Goal: Information Seeking & Learning: Learn about a topic

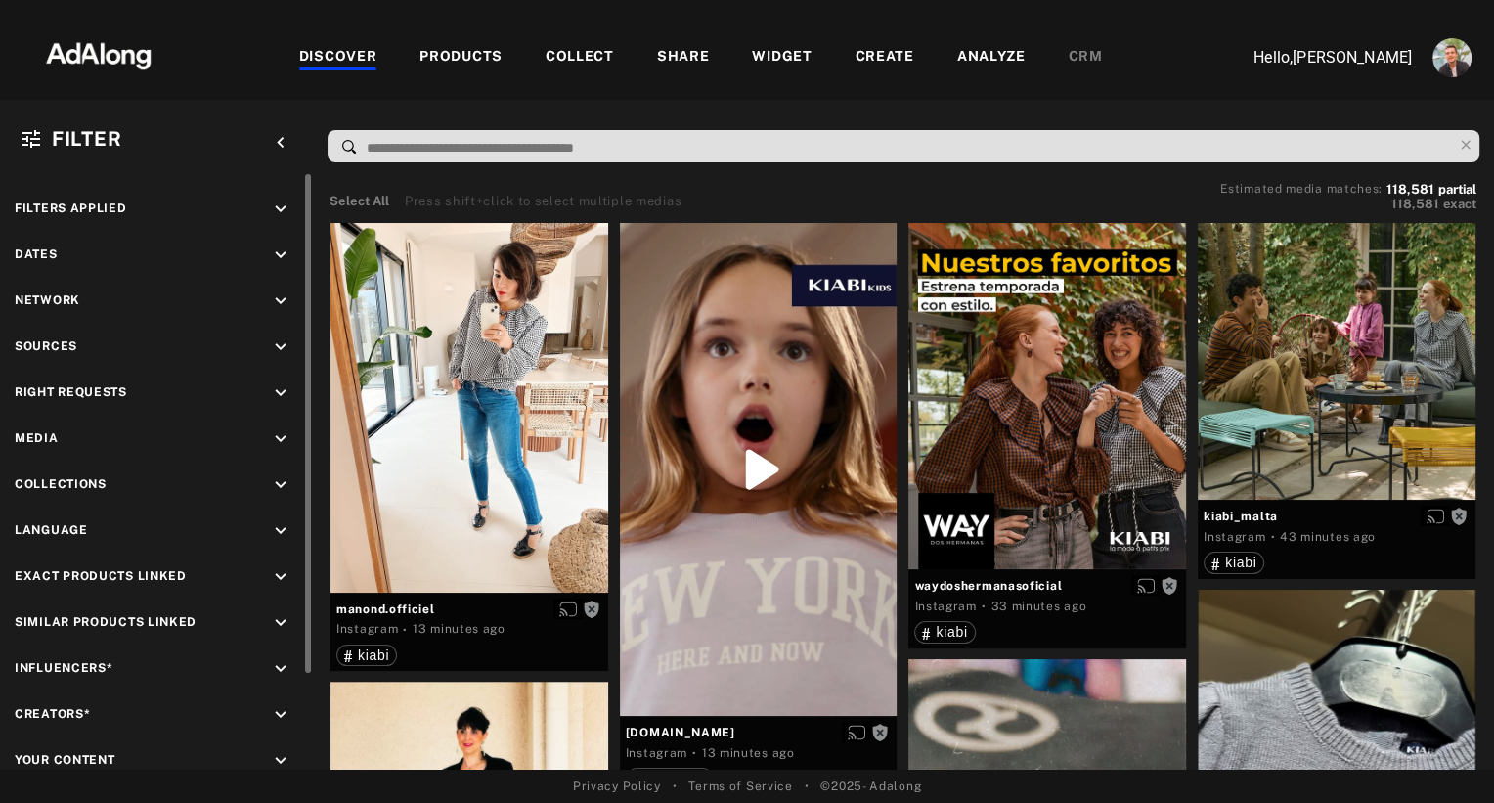
click at [285, 433] on icon "keyboard_arrow_down" at bounding box center [281, 439] width 22 height 22
click at [288, 389] on icon "keyboard_arrow_down" at bounding box center [281, 393] width 22 height 22
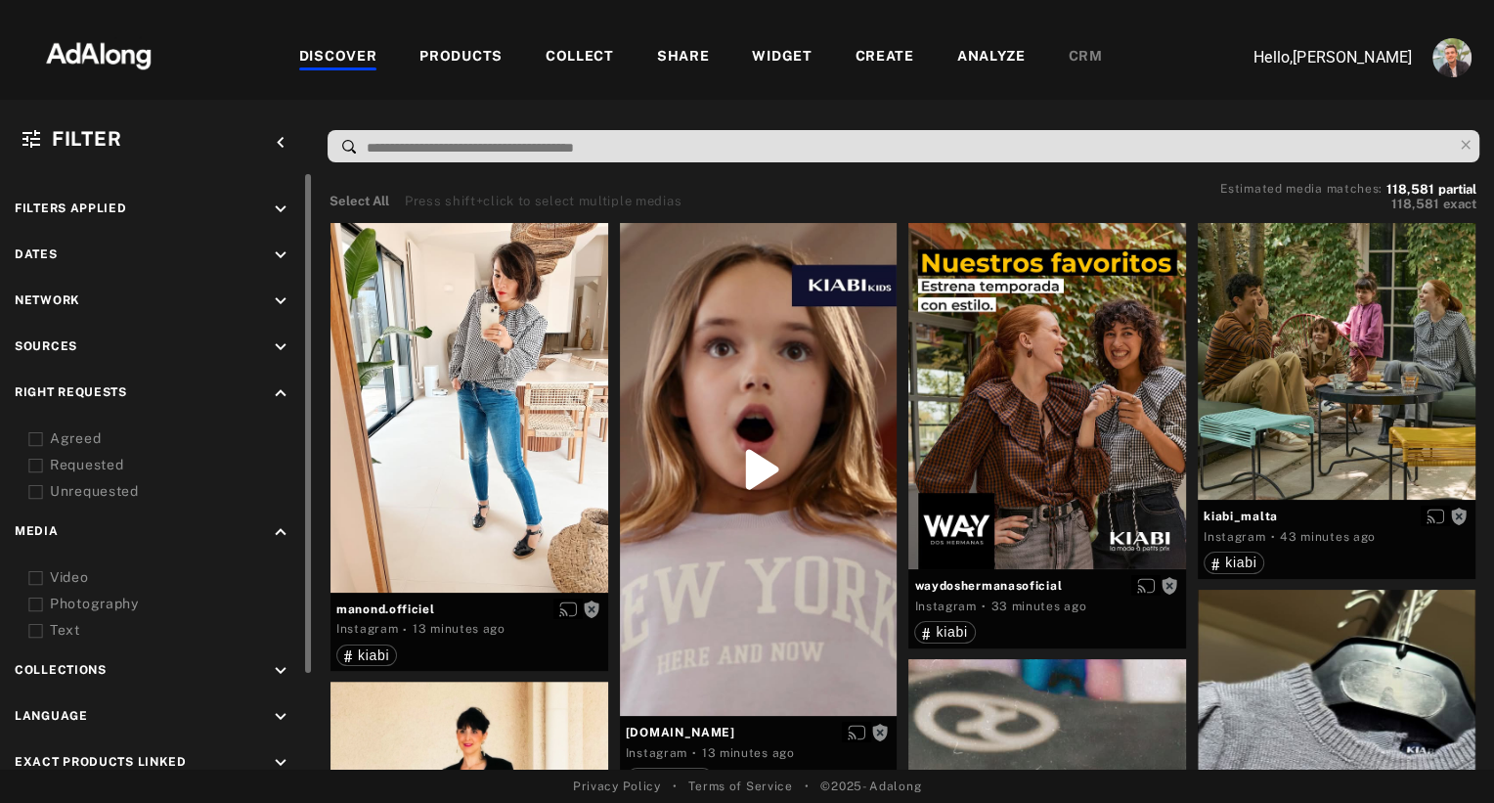
click at [40, 434] on icon at bounding box center [35, 439] width 15 height 15
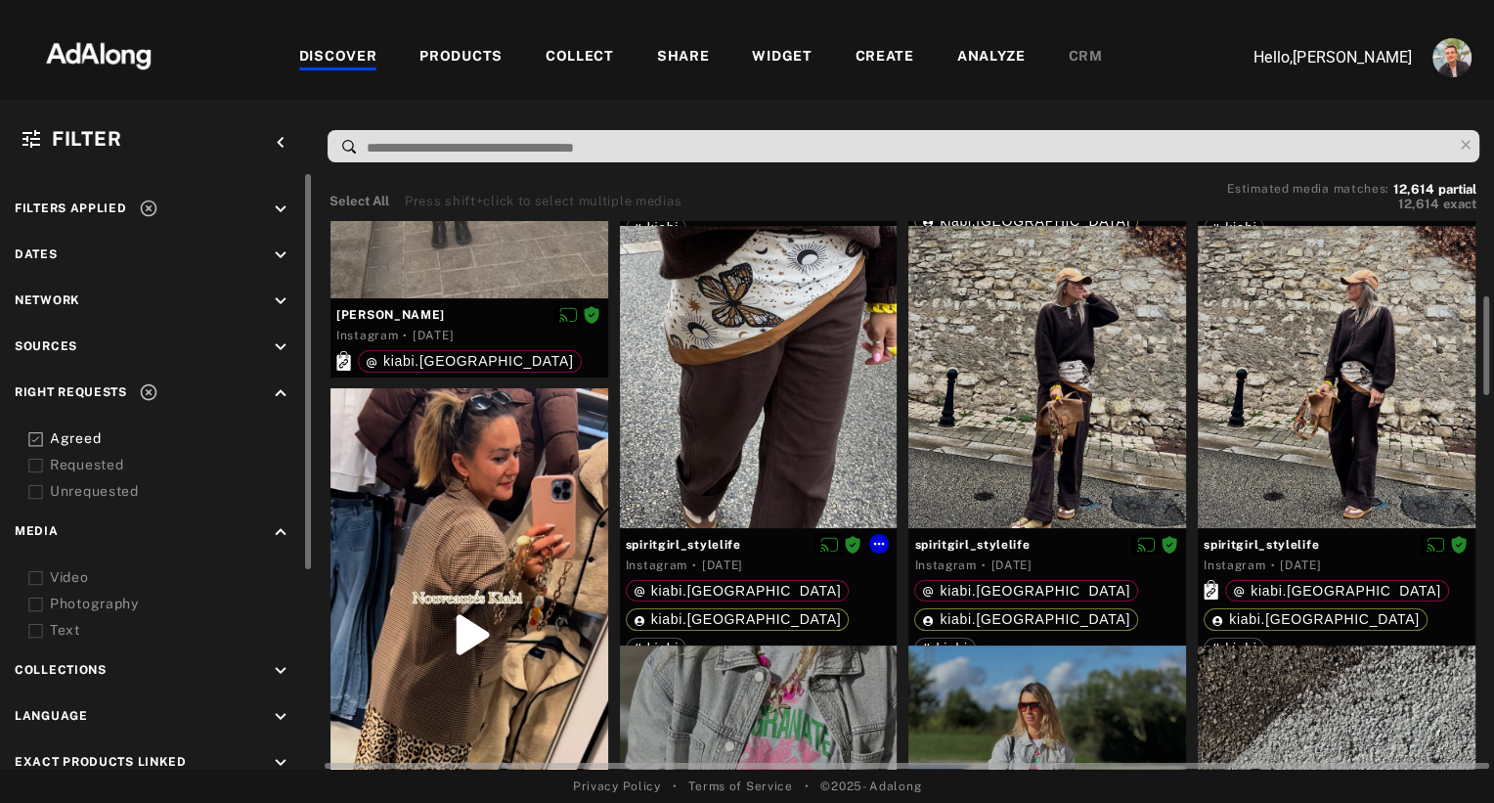
scroll to position [417, 0]
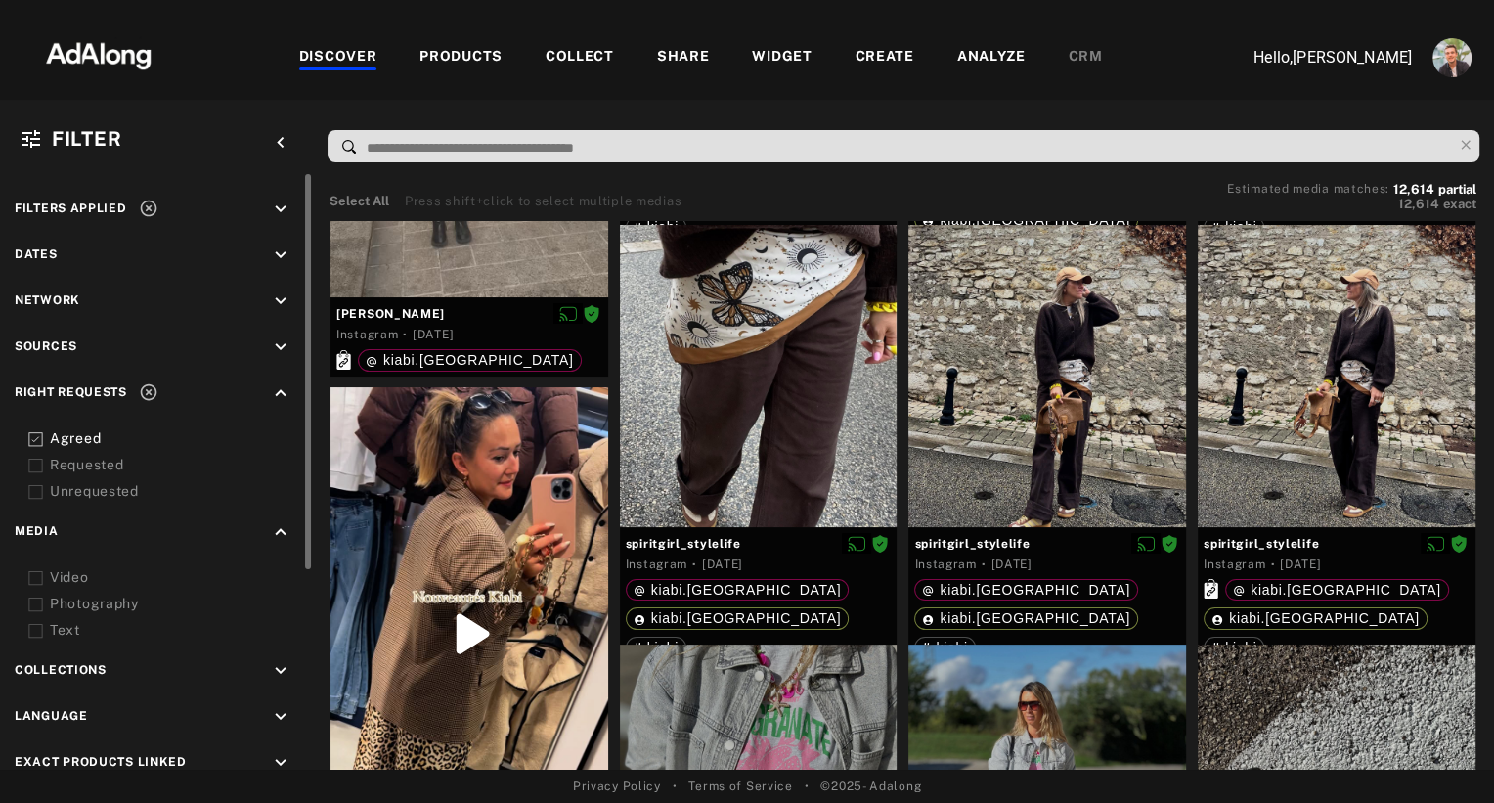
click at [283, 663] on icon "keyboard_arrow_down" at bounding box center [281, 671] width 22 height 22
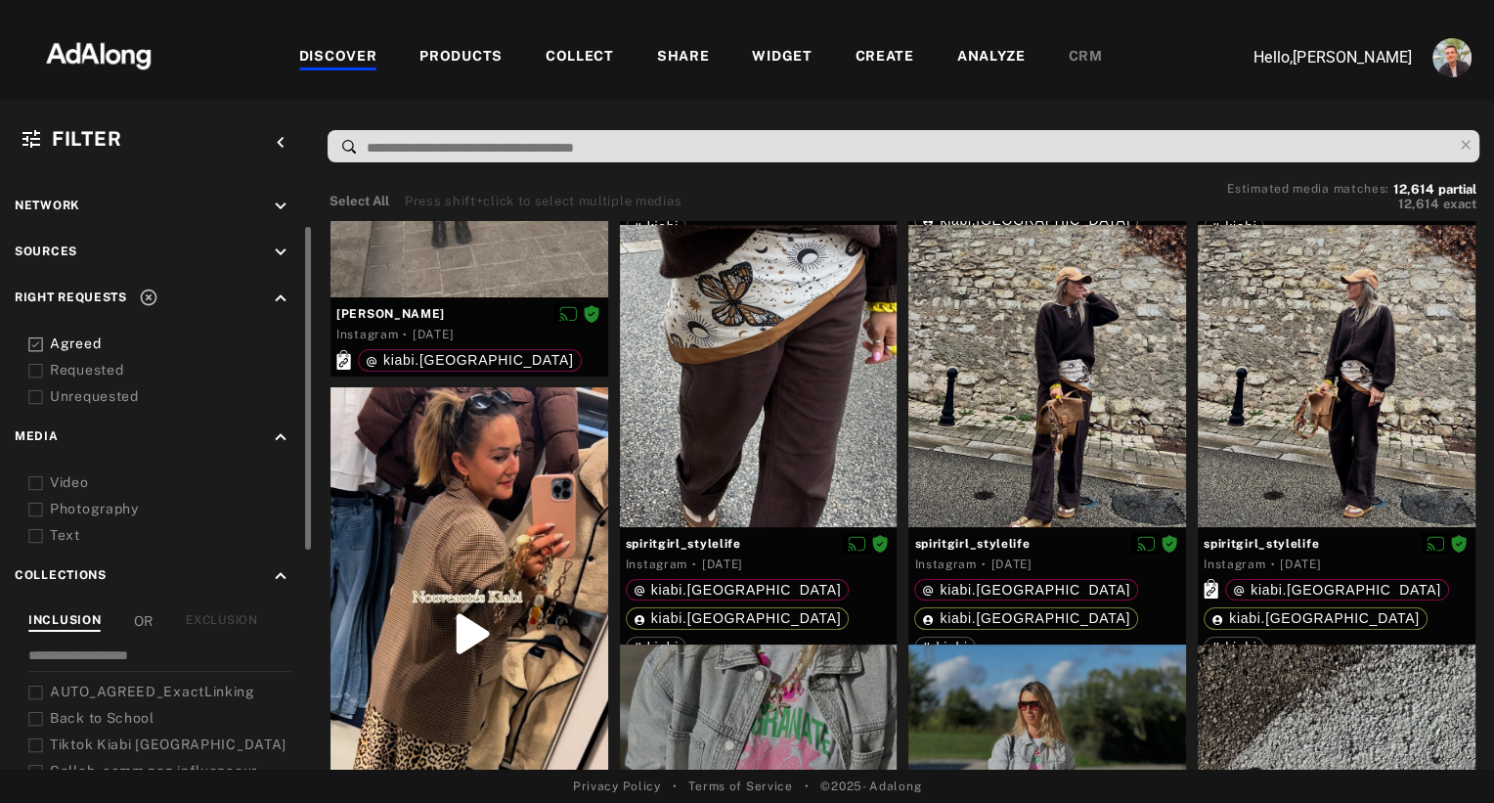
scroll to position [96, 0]
click at [107, 654] on input at bounding box center [159, 657] width 262 height 26
type input "****"
click at [67, 685] on span "AUTO_AGREED_ExactLinking" at bounding box center [152, 690] width 205 height 16
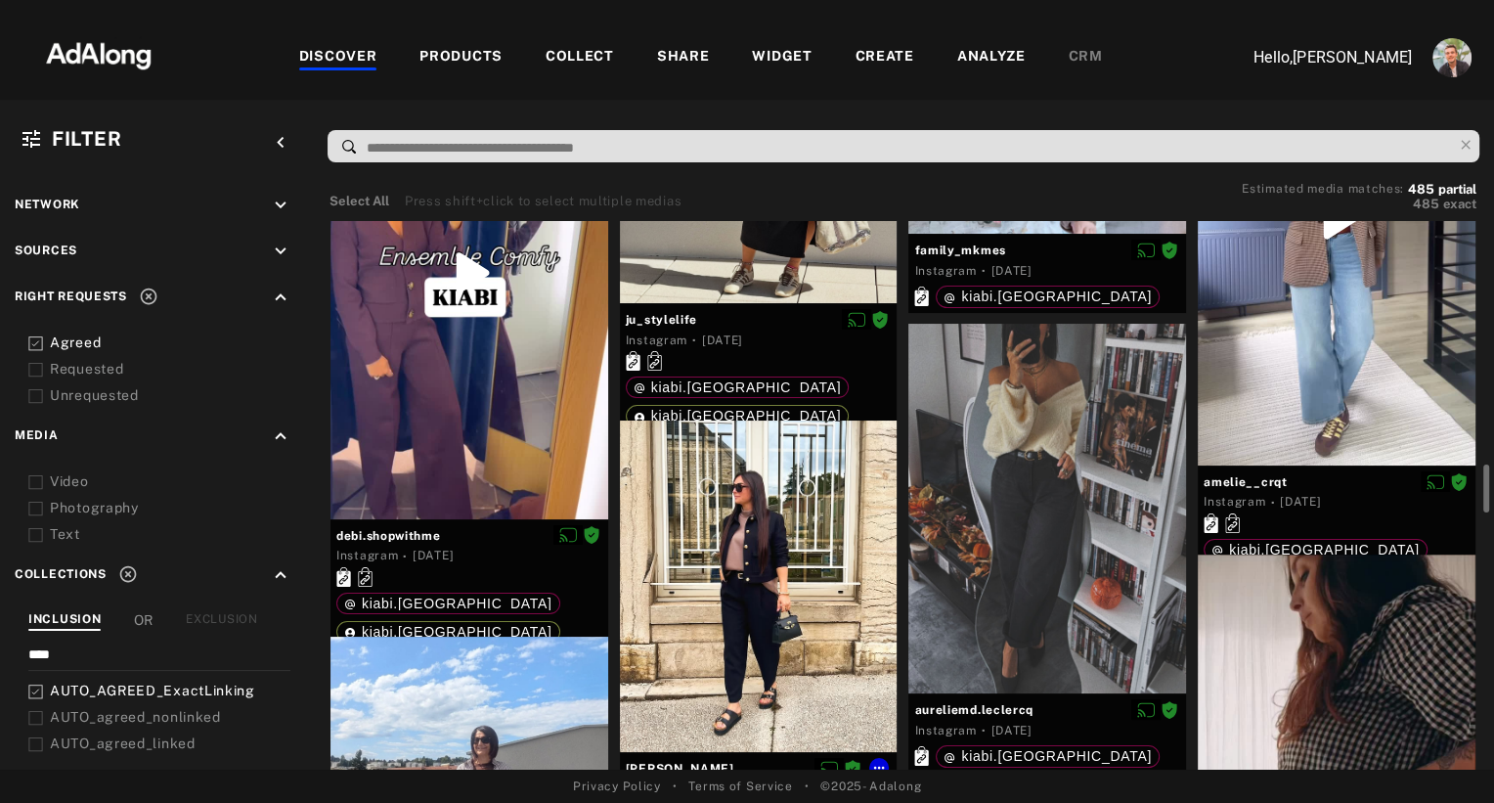
scroll to position [1630, 0]
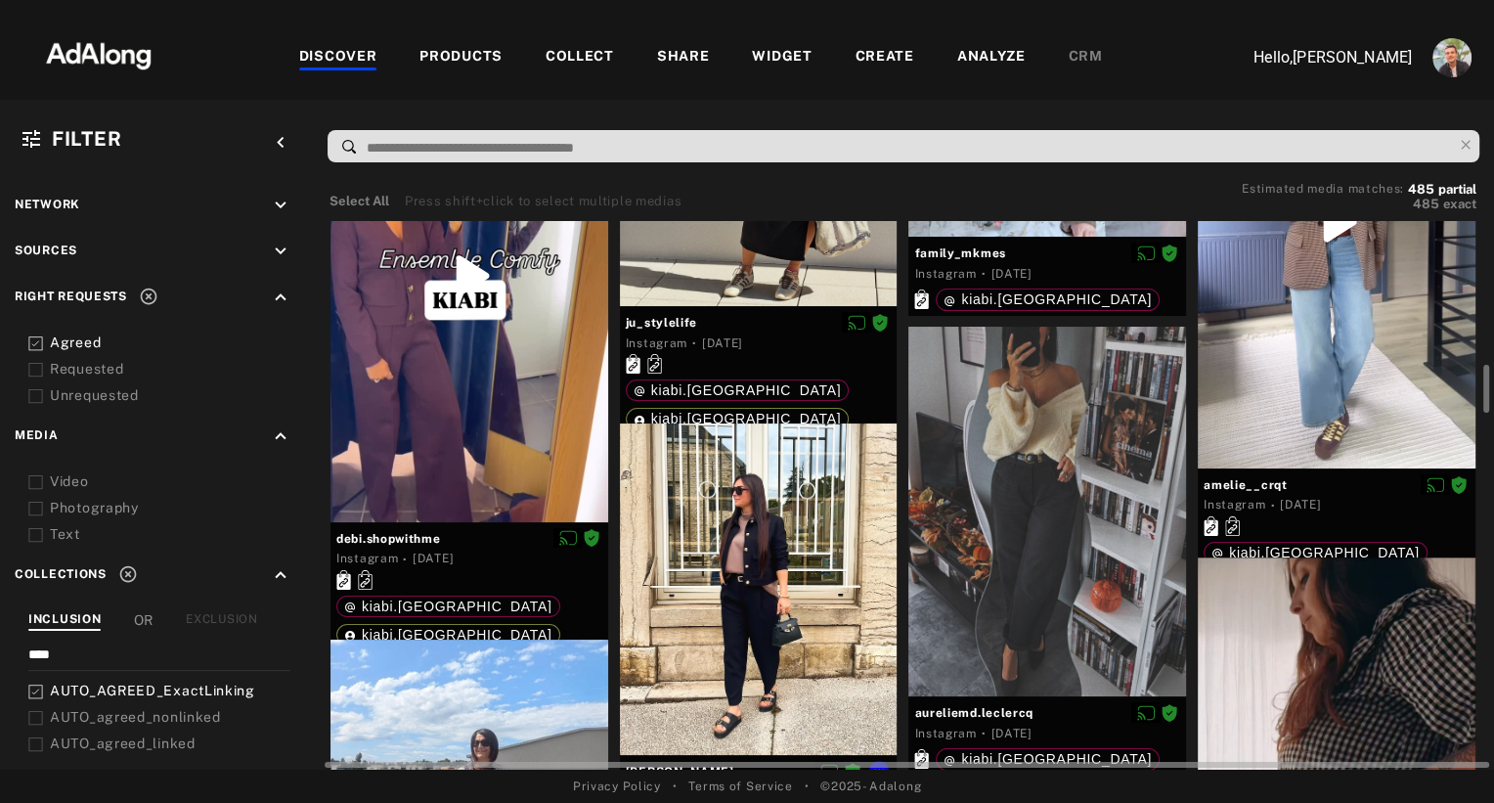
click at [772, 527] on div at bounding box center [759, 588] width 278 height 330
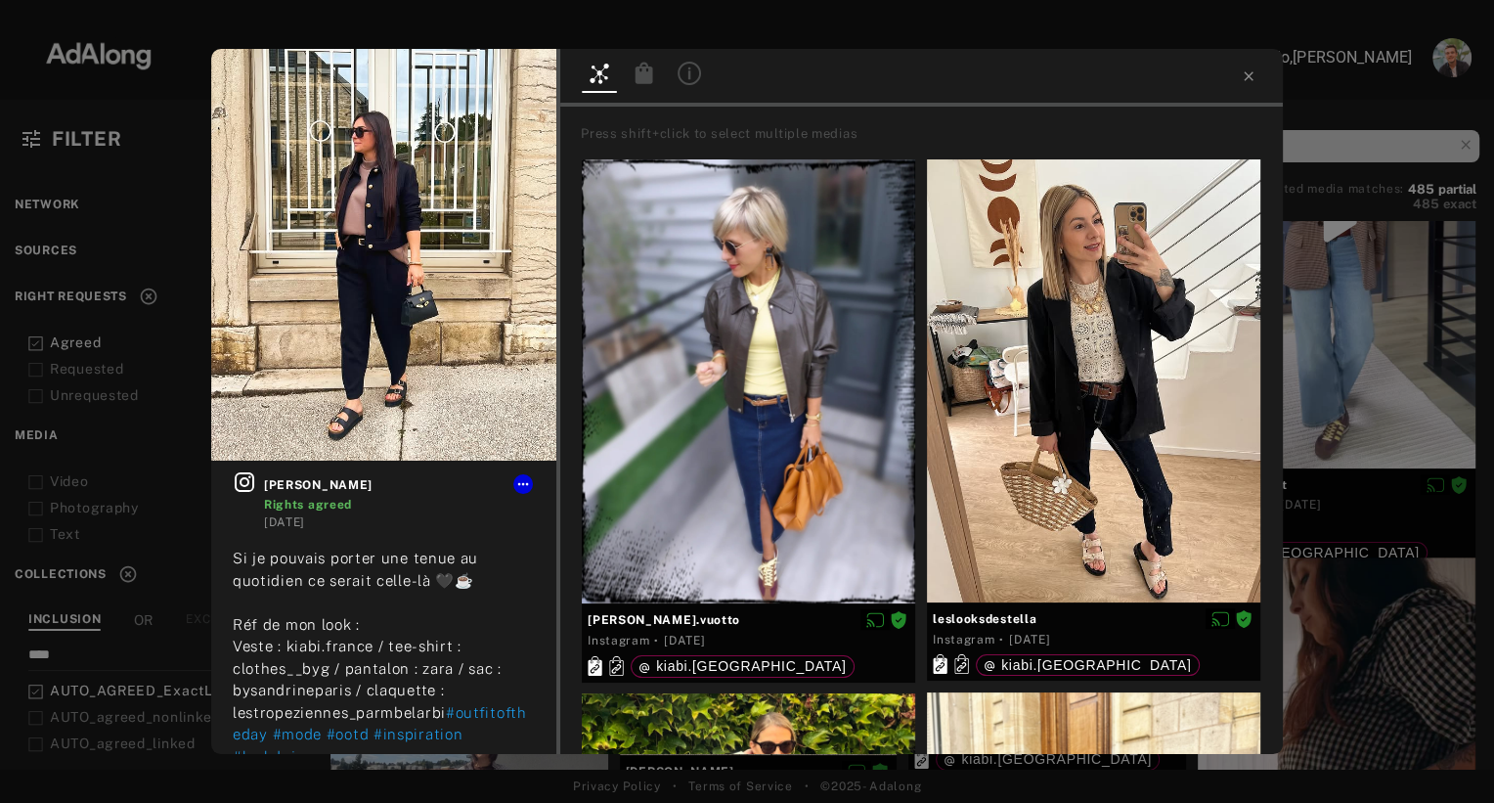
click at [640, 81] on icon at bounding box center [645, 73] width 18 height 22
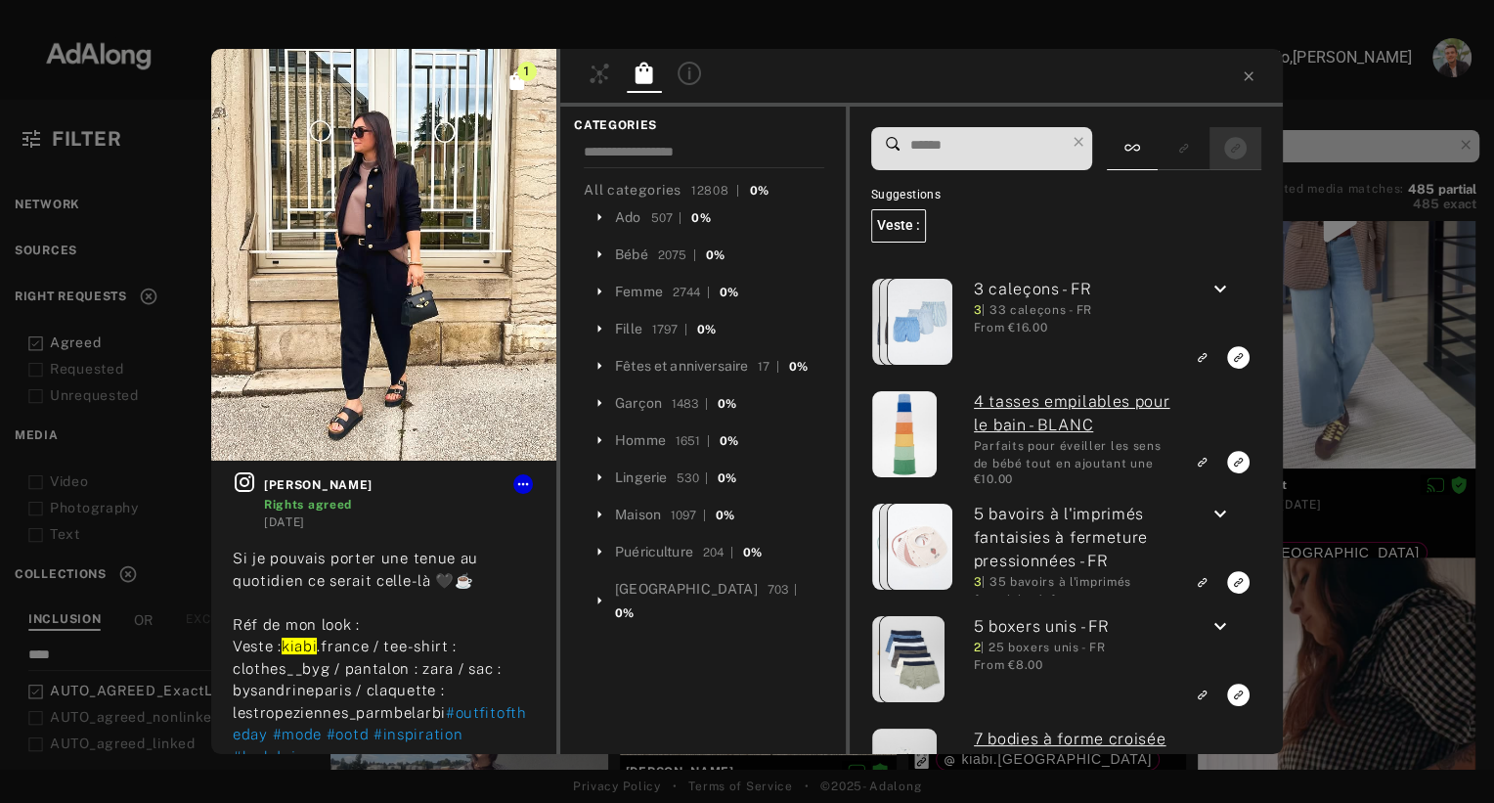
click at [1231, 152] on rect "Show only exact products linked" at bounding box center [1235, 148] width 24 height 24
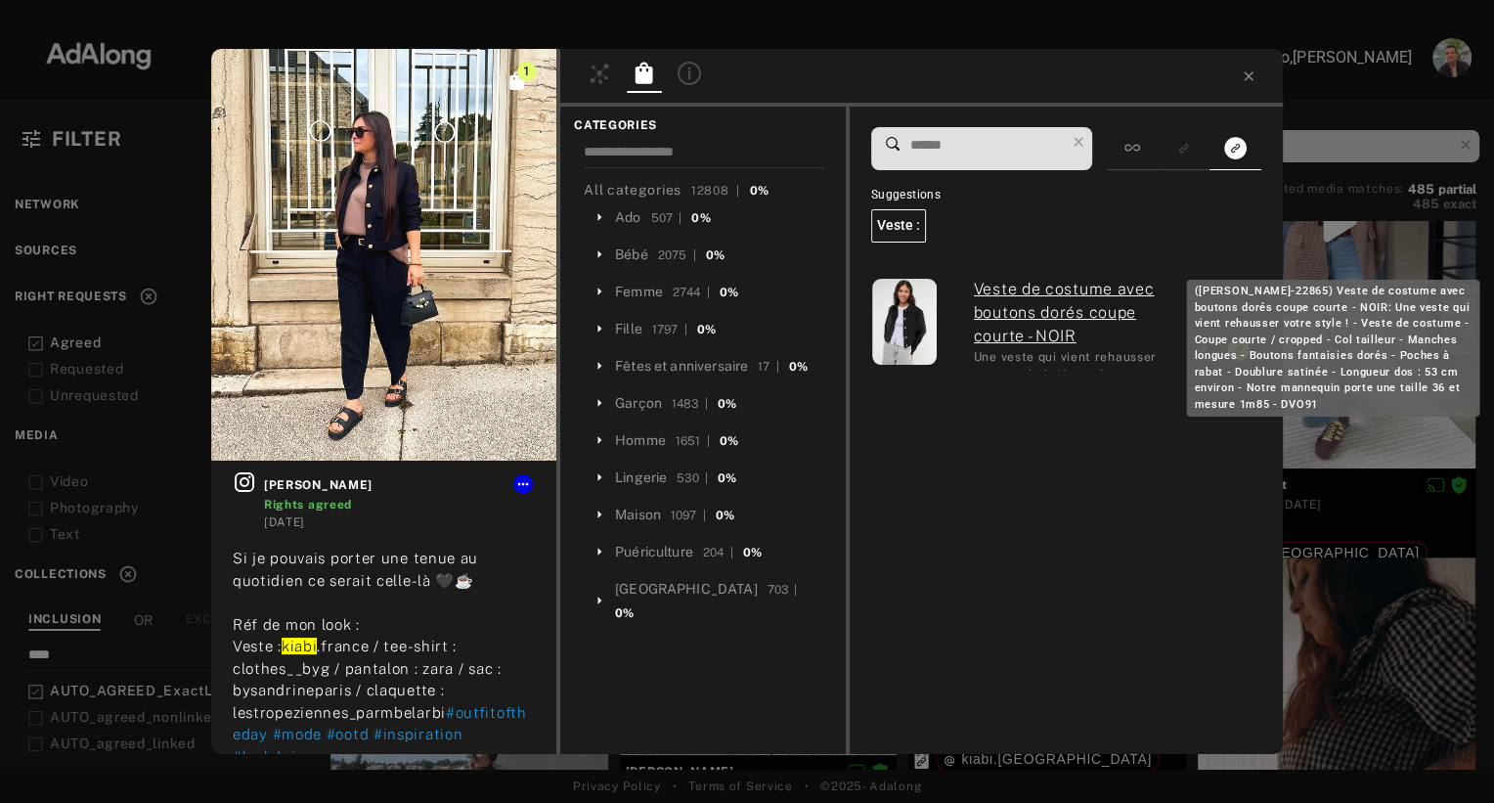
click at [1016, 325] on link "Veste de costume avec boutons dorés coupe courte - NOIR" at bounding box center [1073, 313] width 198 height 70
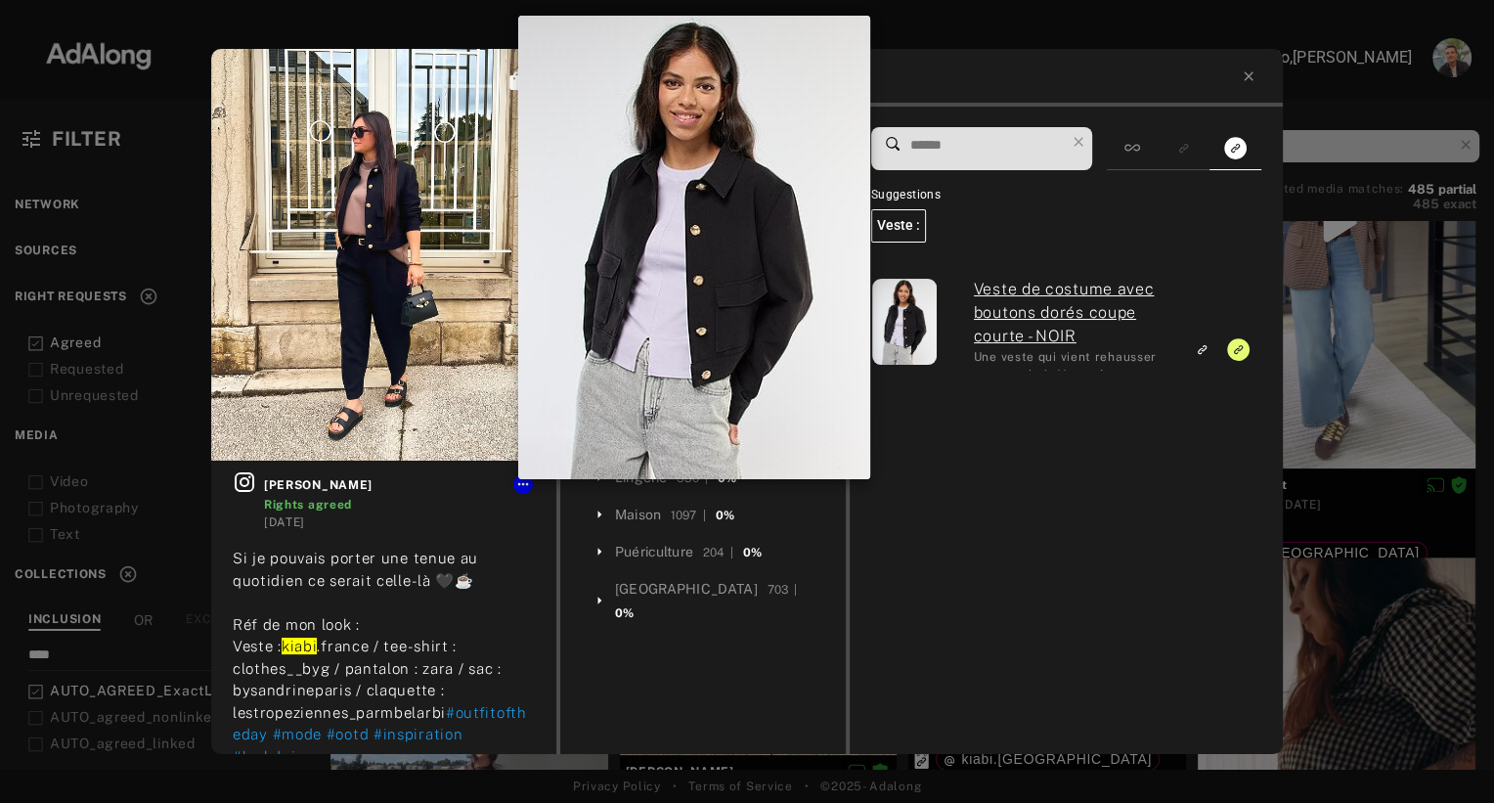
click at [996, 468] on div "Veste de costume avec boutons dorés coupe courte - NOIR Une veste qui vient reh…" at bounding box center [1063, 506] width 385 height 496
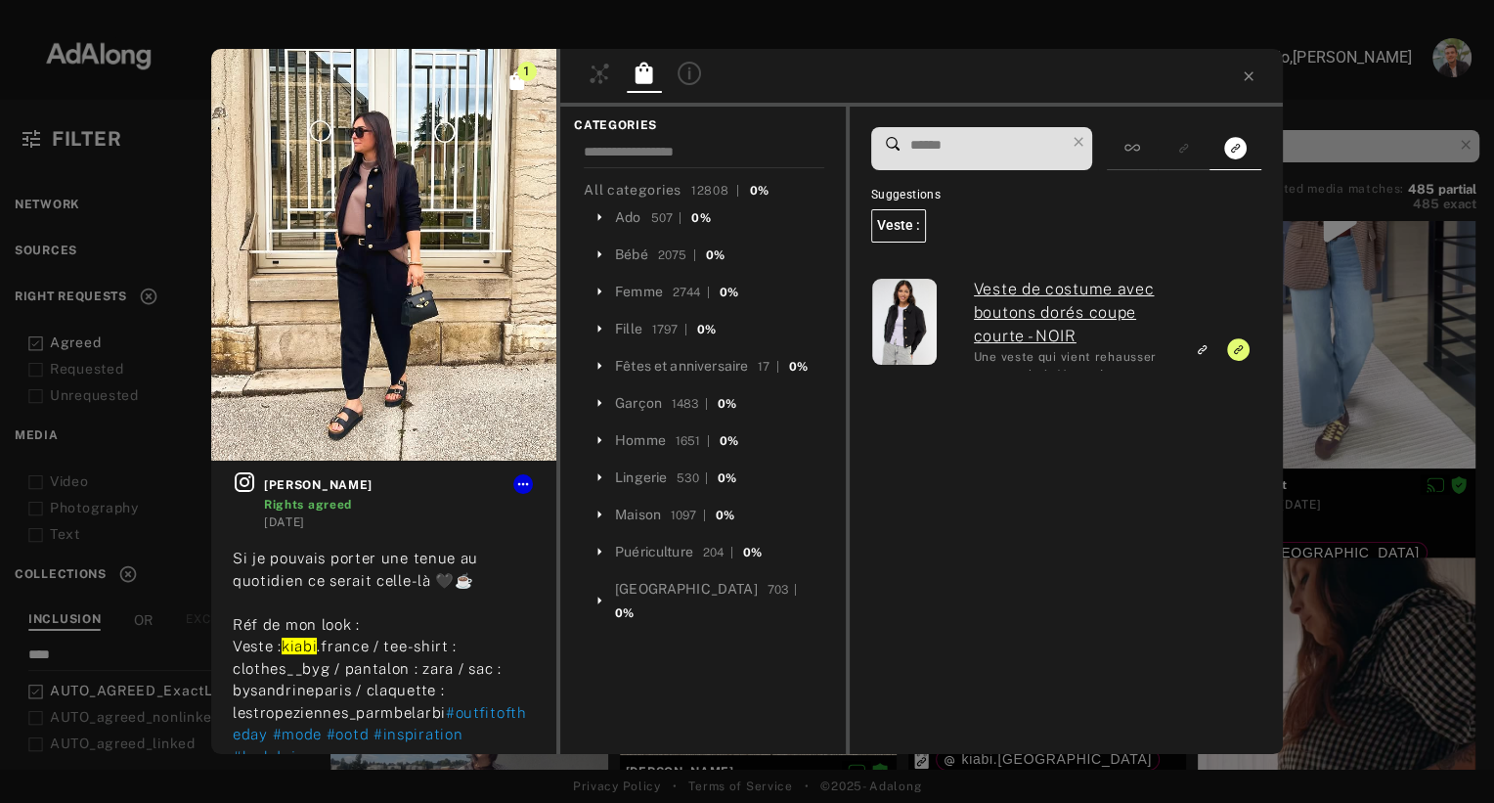
click at [994, 287] on link "Veste de costume avec boutons dorés coupe courte - NOIR" at bounding box center [1073, 313] width 198 height 70
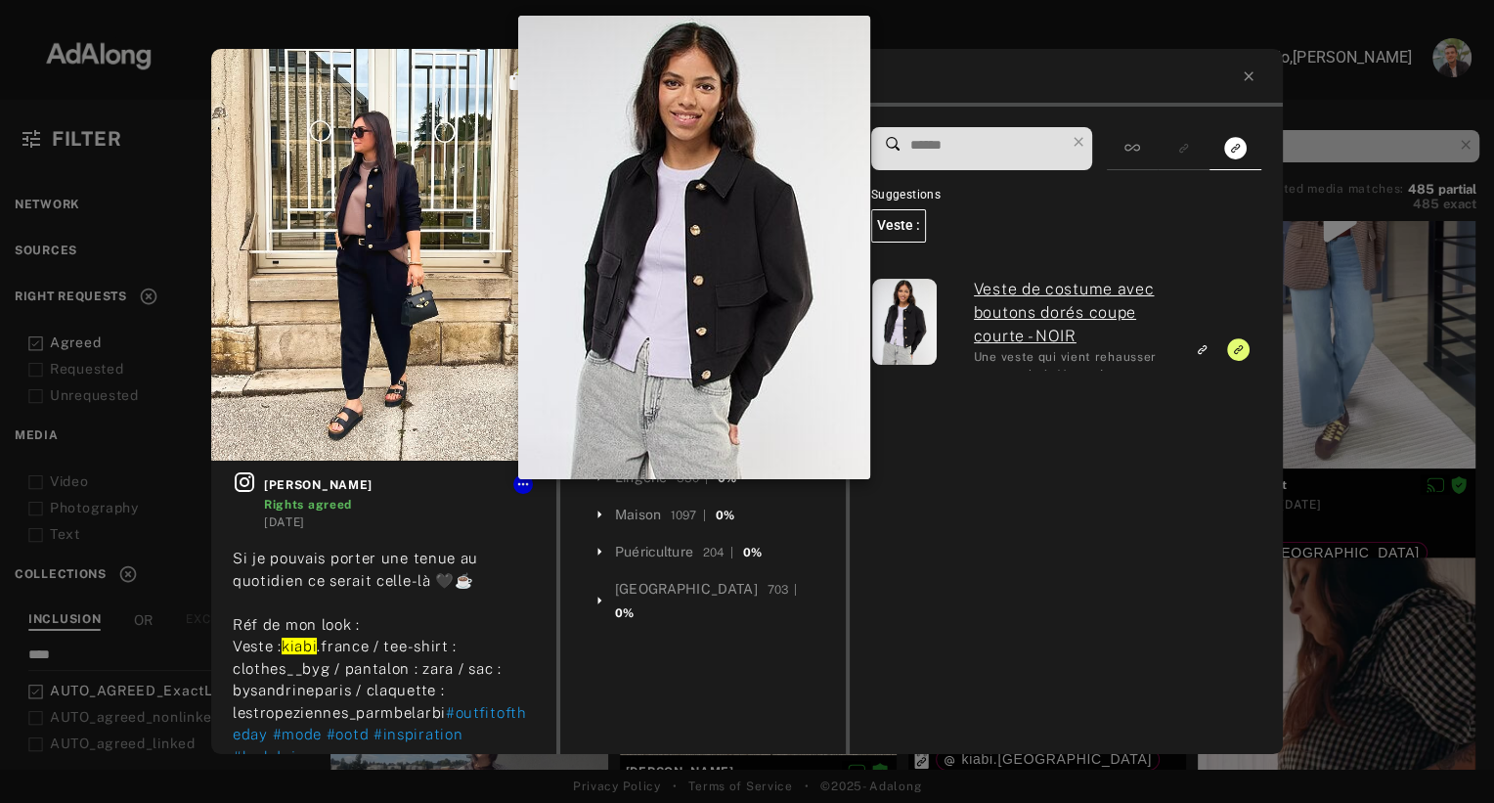
click at [889, 303] on img at bounding box center [905, 322] width 66 height 86
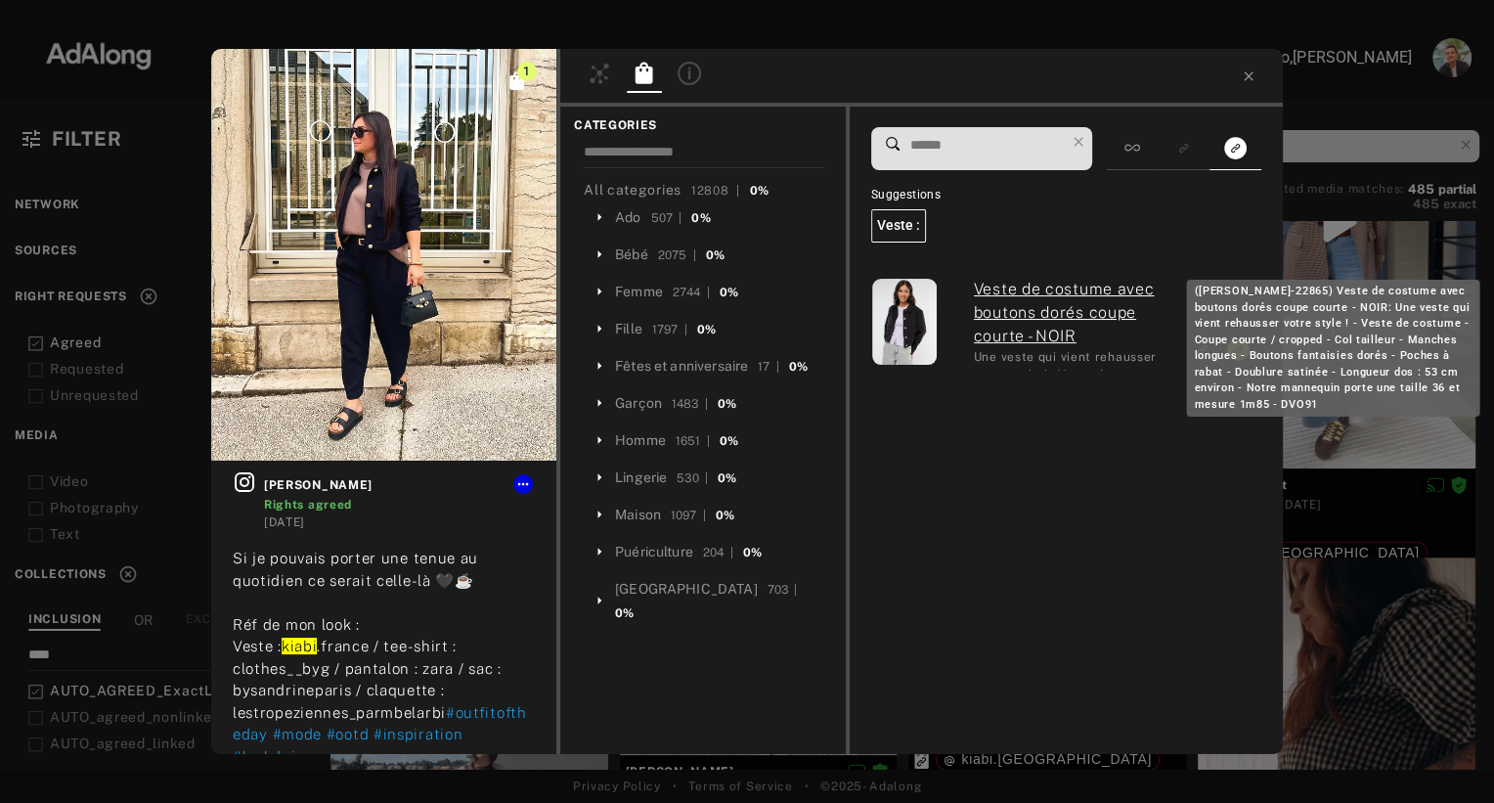
click at [1002, 311] on link "Veste de costume avec boutons dorés coupe courte - NOIR" at bounding box center [1073, 313] width 198 height 70
